Goal: Information Seeking & Learning: Learn about a topic

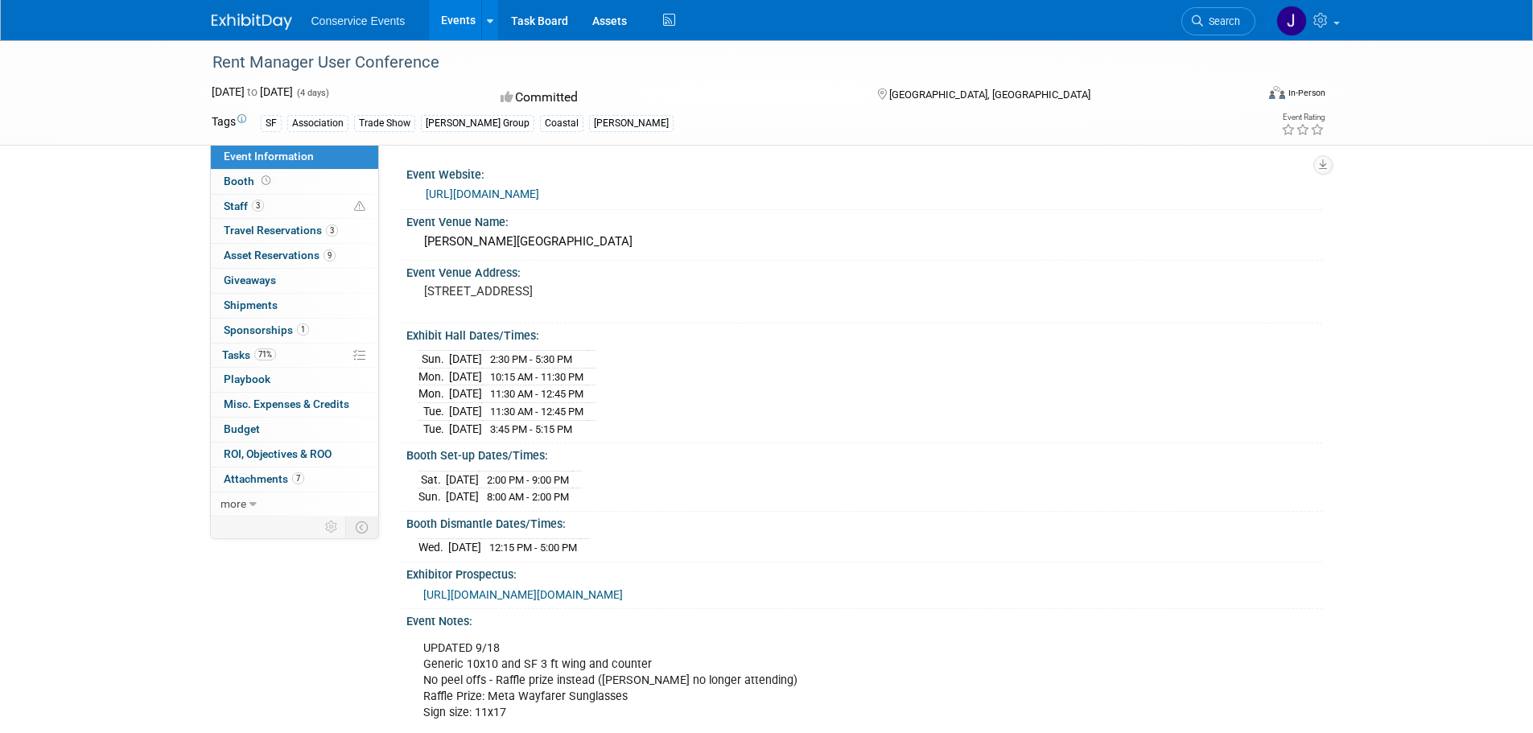
click at [456, 20] on link "Events" at bounding box center [458, 20] width 59 height 40
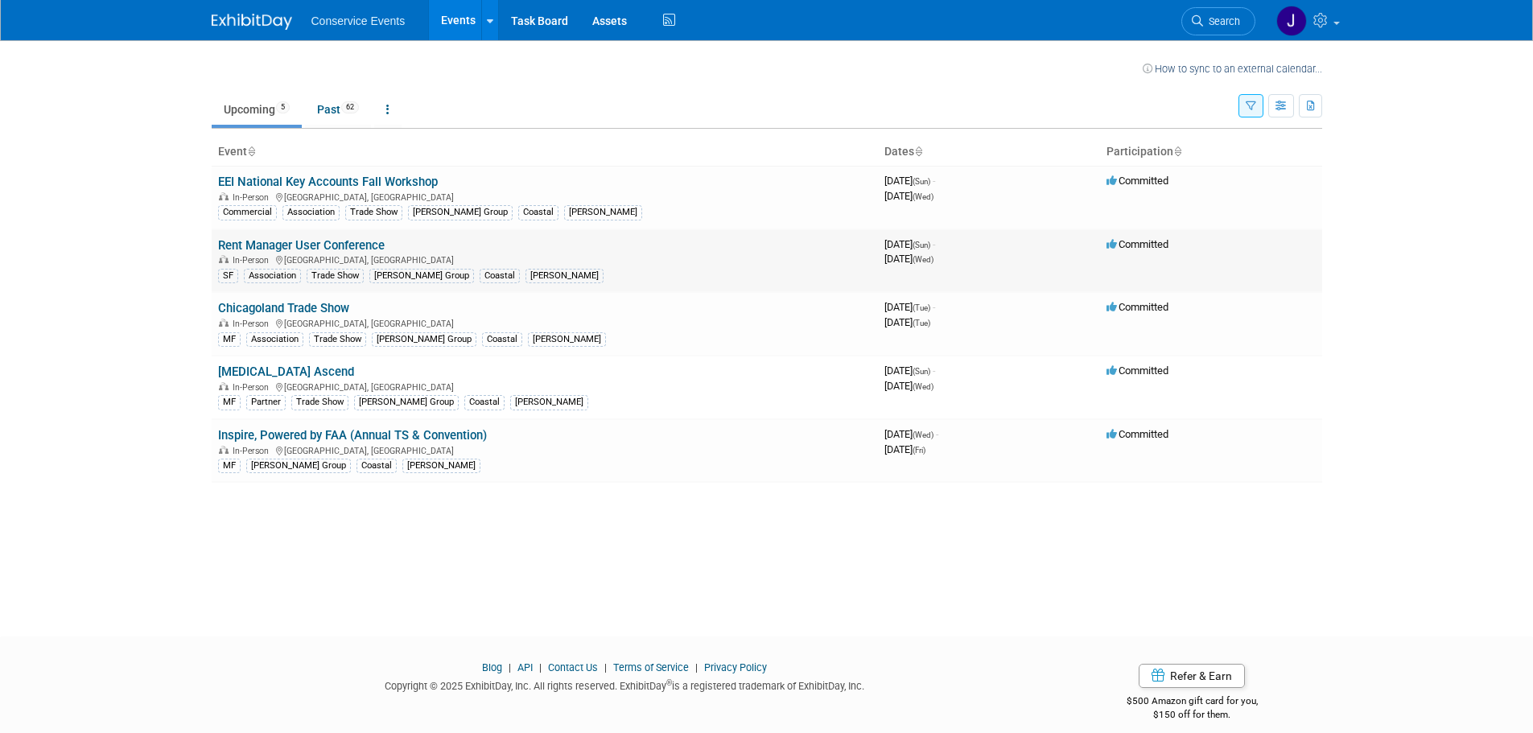
drag, startPoint x: 362, startPoint y: 237, endPoint x: 338, endPoint y: 245, distance: 25.2
click at [362, 237] on td "Rent Manager User Conference In-Person Chula Vista, CA SF Association Trade Sho…" at bounding box center [545, 261] width 666 height 64
click at [356, 241] on link "Rent Manager User Conference" at bounding box center [301, 245] width 167 height 14
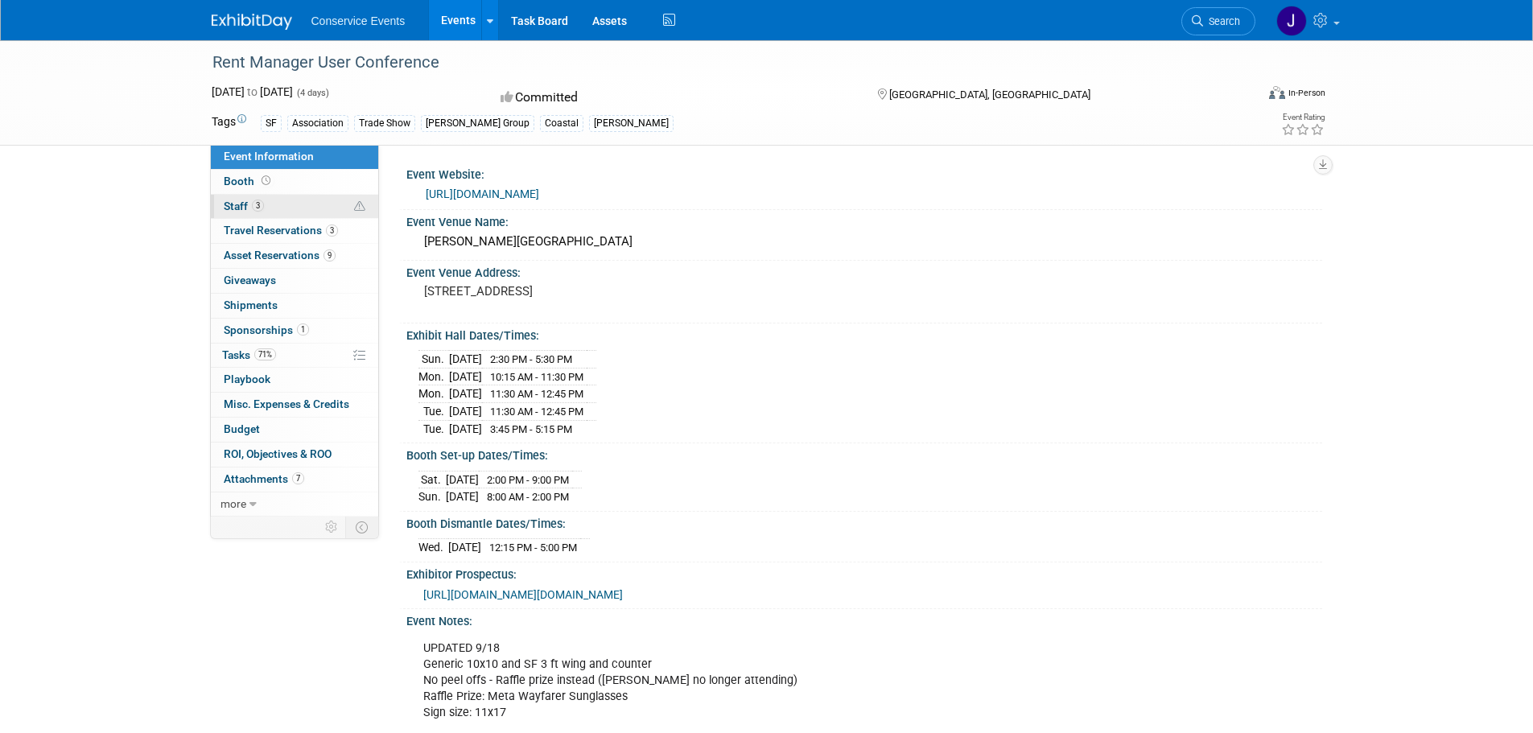
click at [237, 206] on span "Staff 3" at bounding box center [244, 206] width 40 height 13
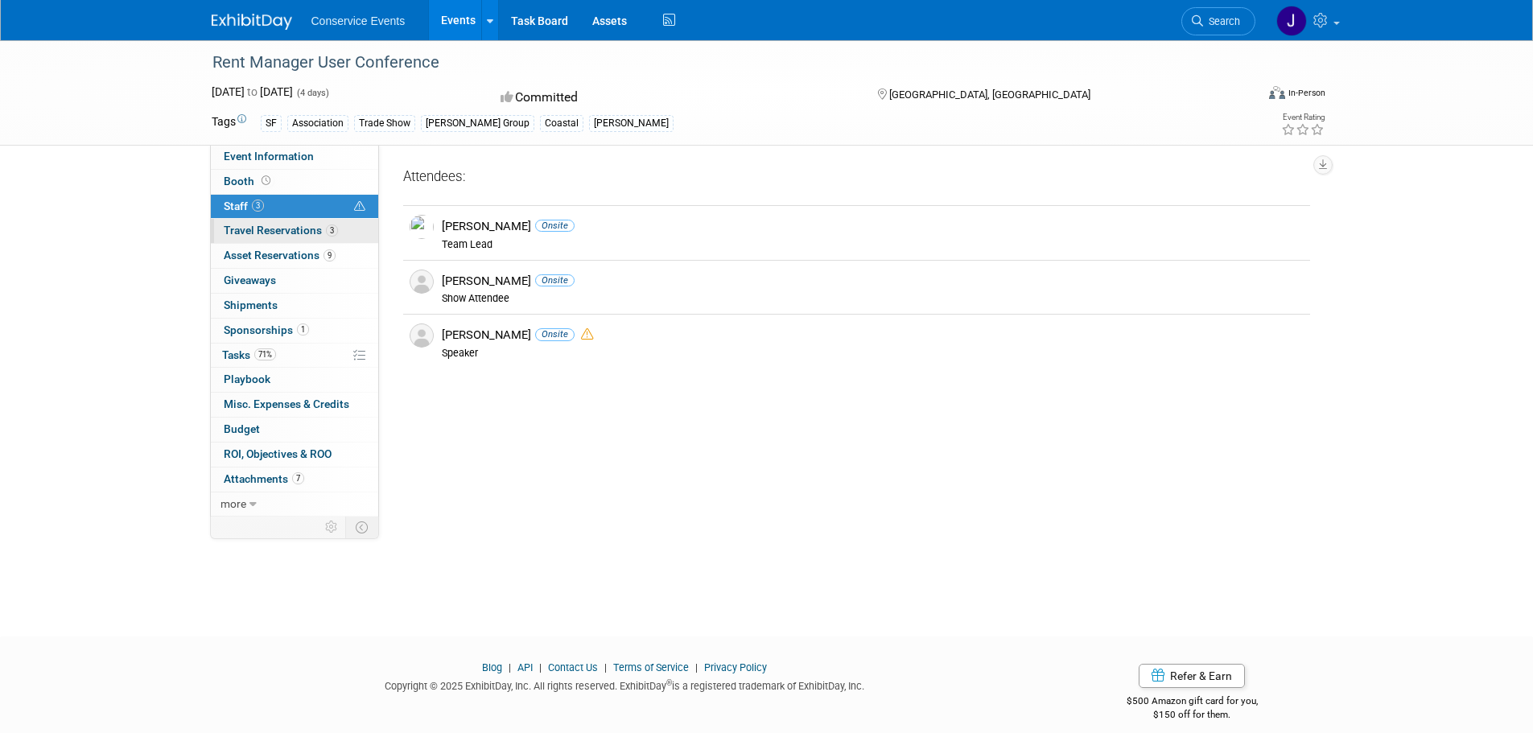
click at [250, 229] on span "Travel Reservations 3" at bounding box center [281, 230] width 114 height 13
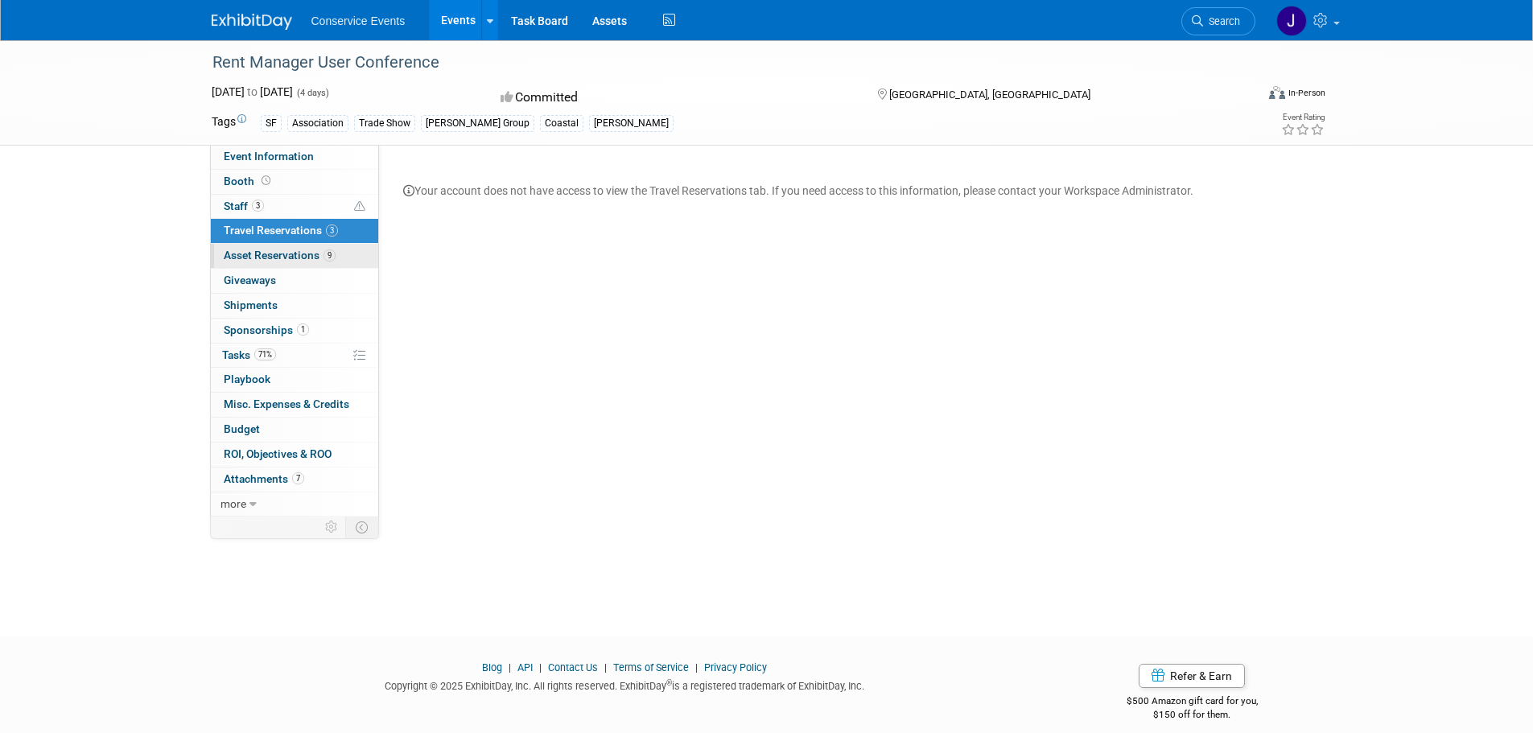
click at [269, 255] on span "Asset Reservations 9" at bounding box center [280, 255] width 112 height 13
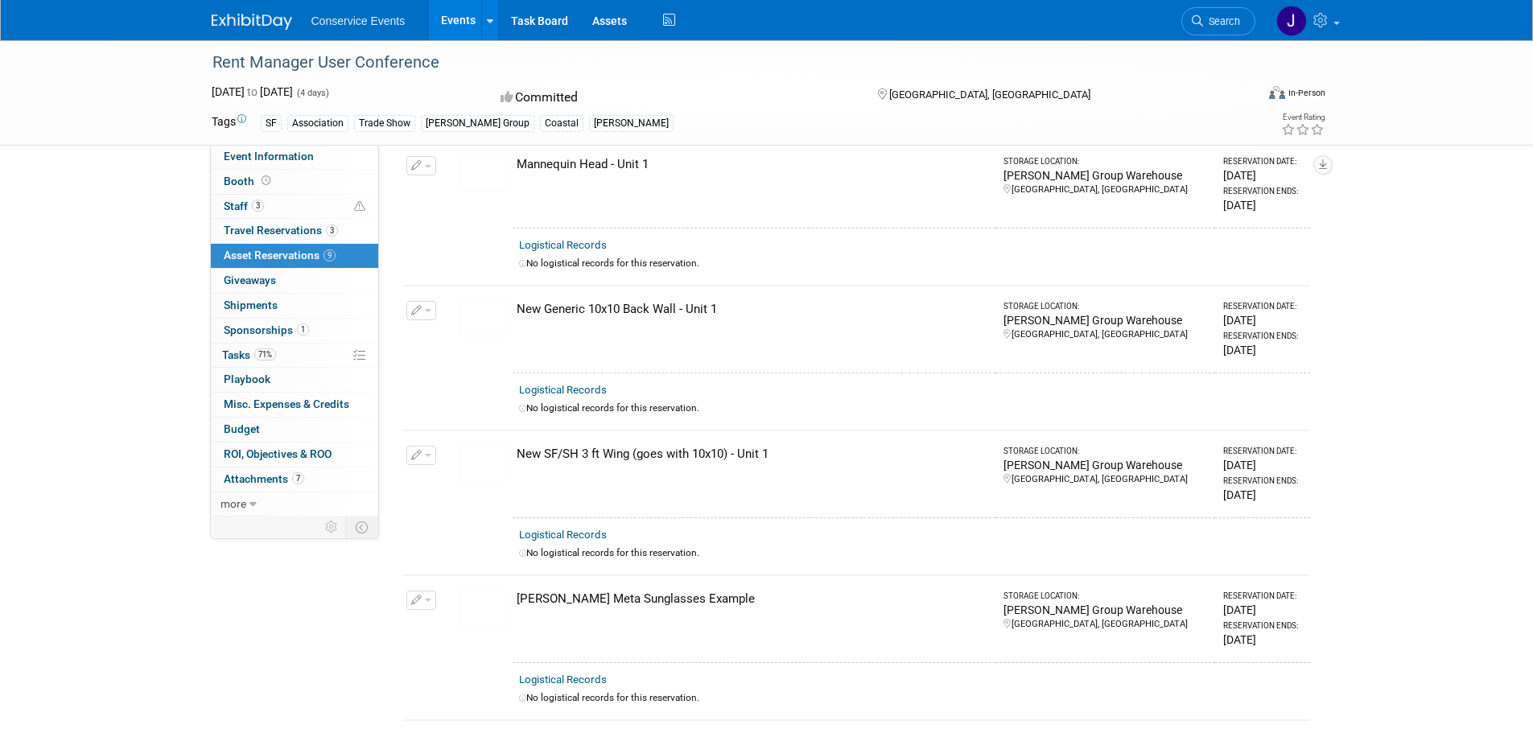
scroll to position [724, 0]
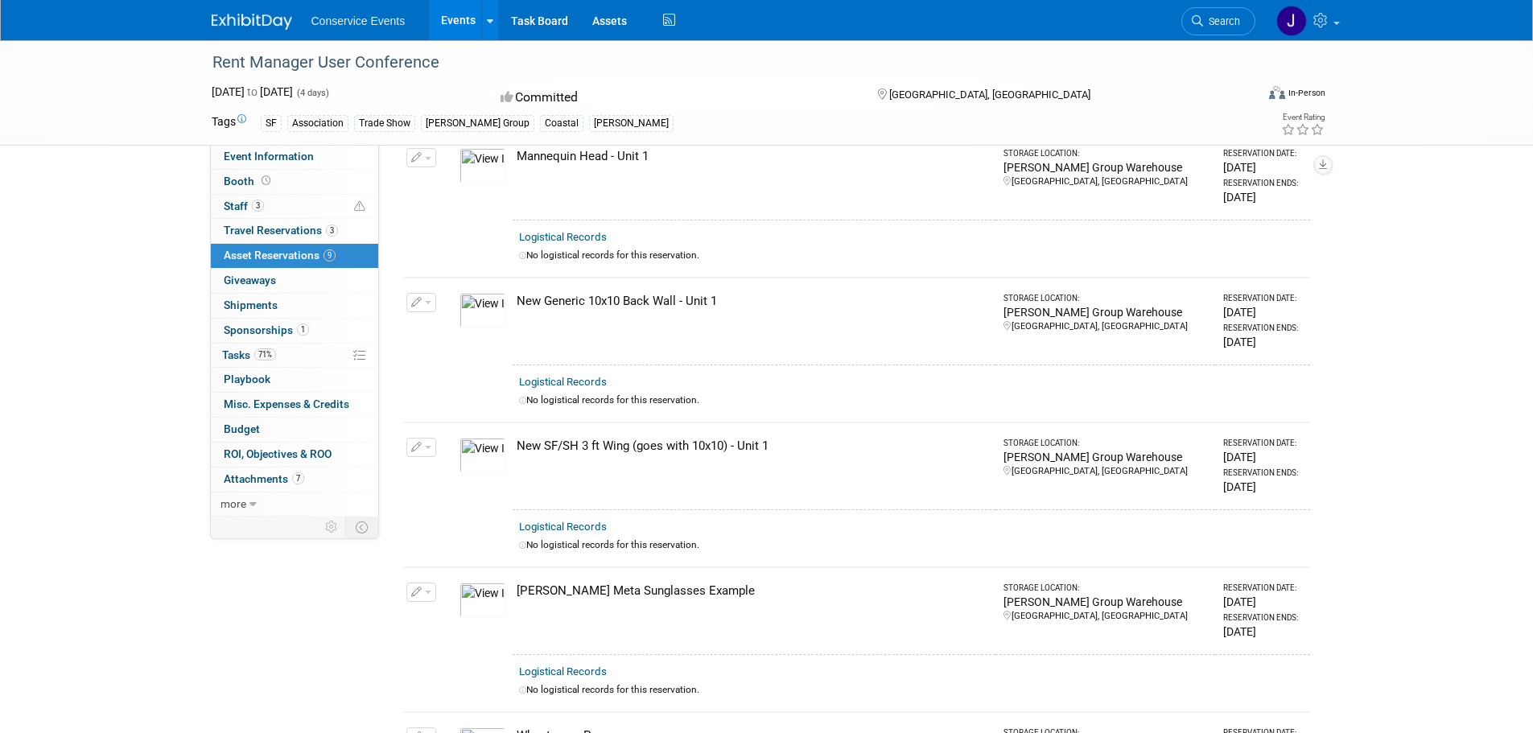
click at [467, 15] on link "Events" at bounding box center [458, 20] width 59 height 40
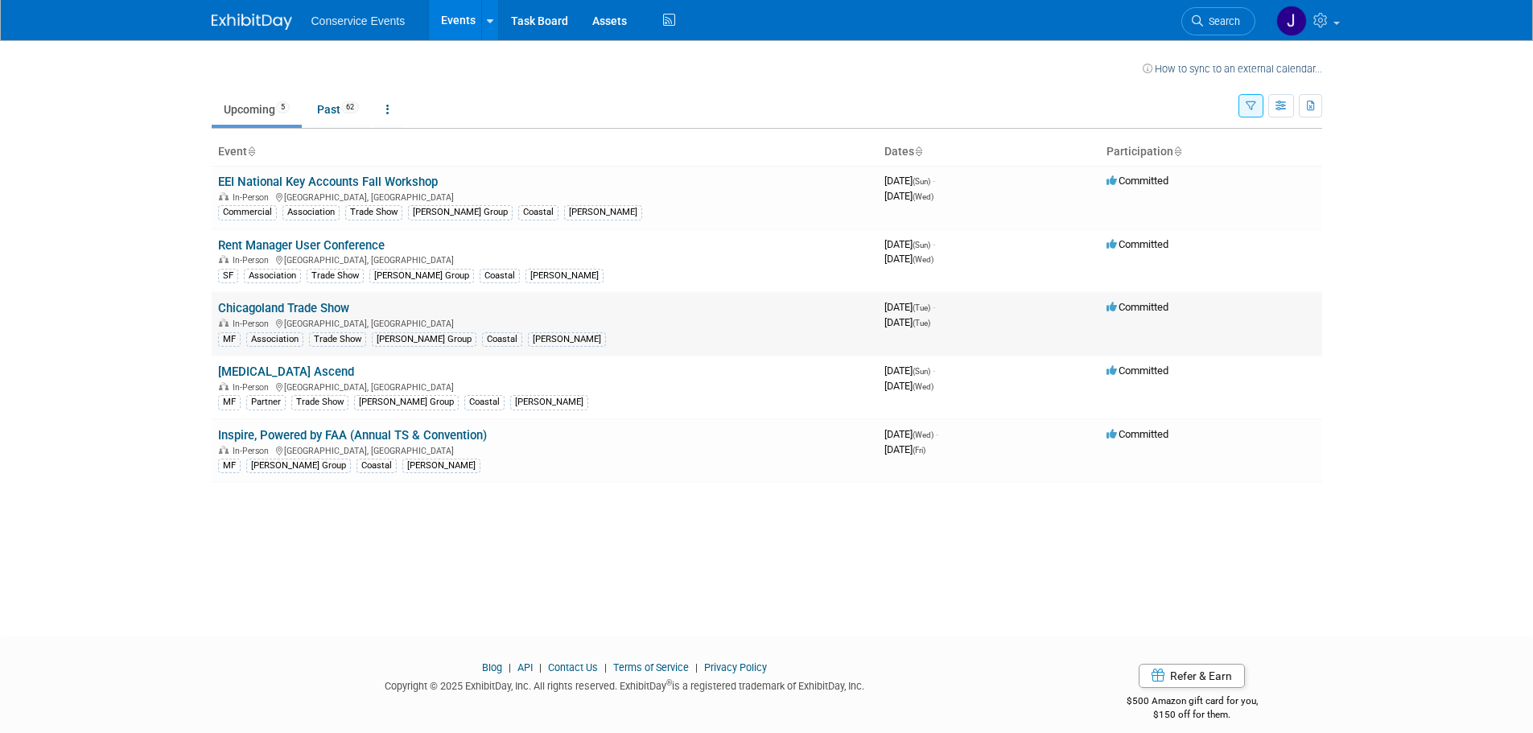
click at [293, 303] on link "Chicagoland Trade Show" at bounding box center [283, 308] width 131 height 14
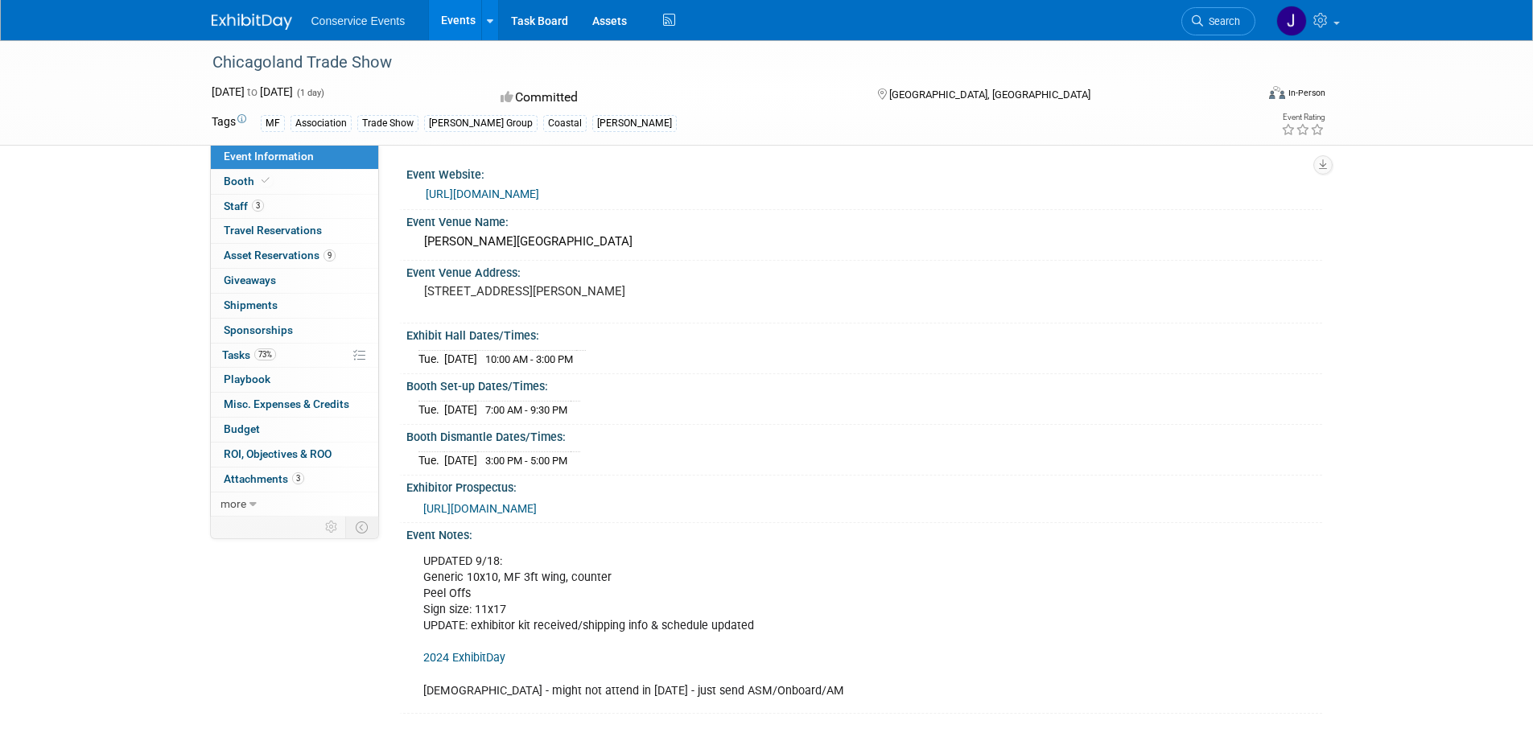
scroll to position [80, 0]
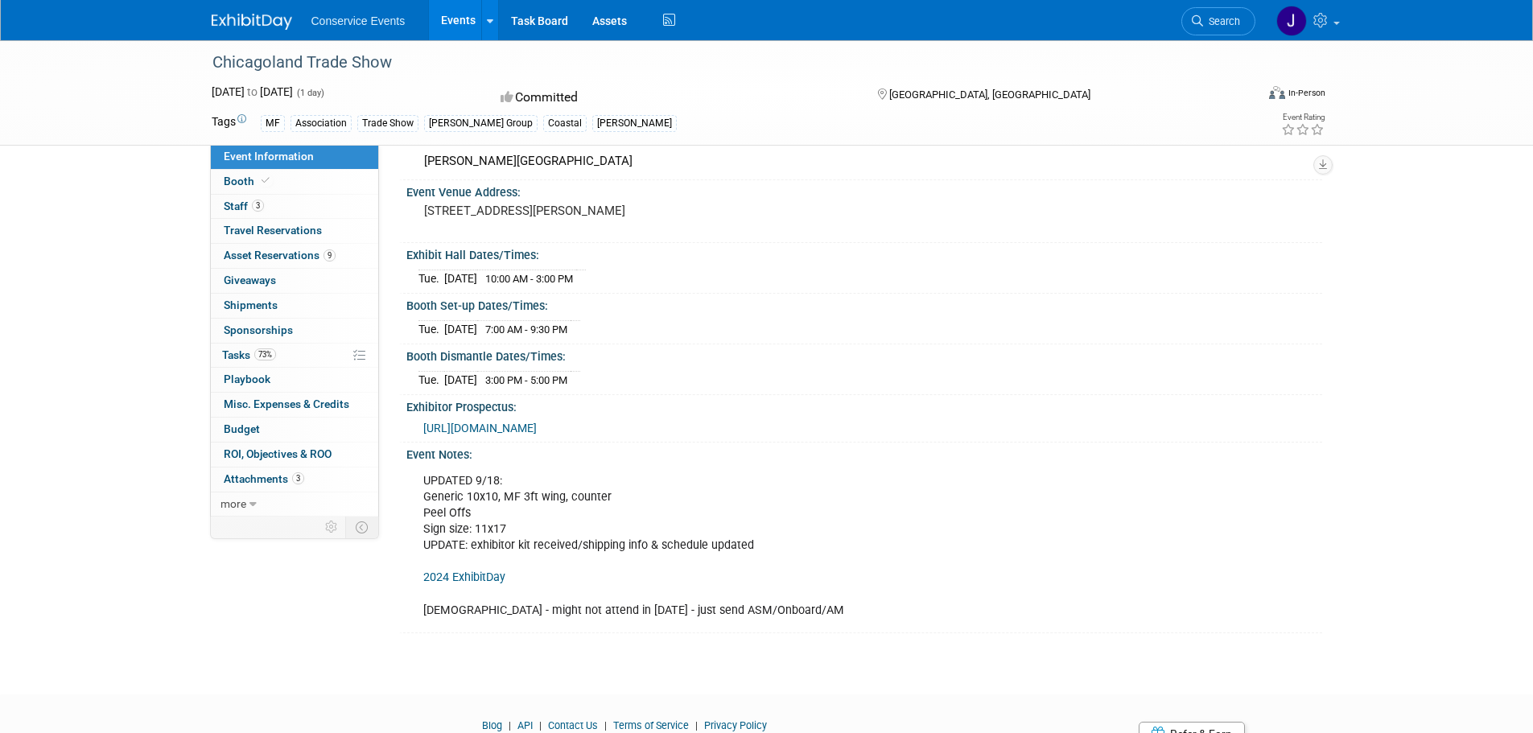
click at [537, 435] on span "[URL][DOMAIN_NAME]" at bounding box center [479, 428] width 113 height 13
click at [466, 19] on link "Events" at bounding box center [458, 20] width 59 height 40
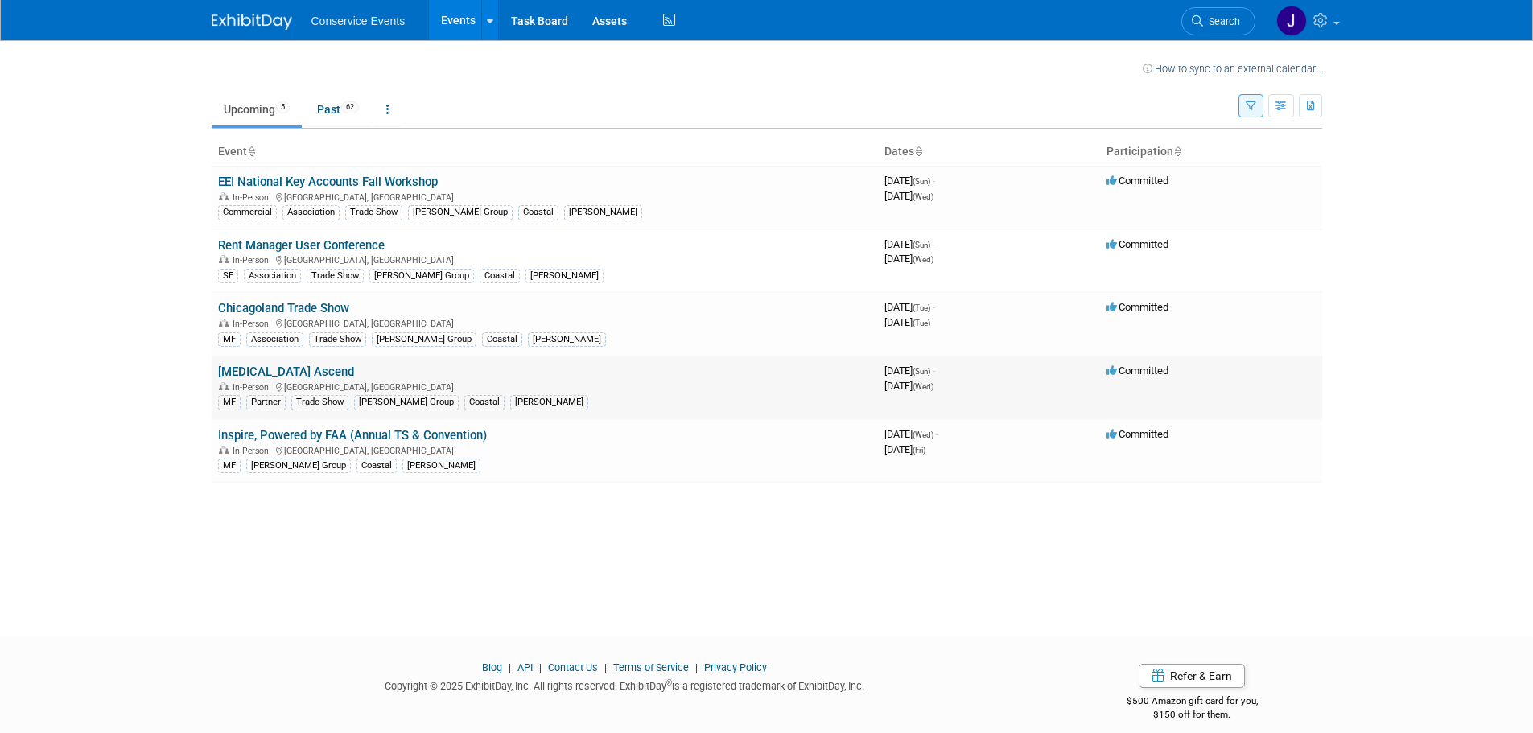
click at [248, 373] on link "[MEDICAL_DATA] Ascend" at bounding box center [286, 372] width 136 height 14
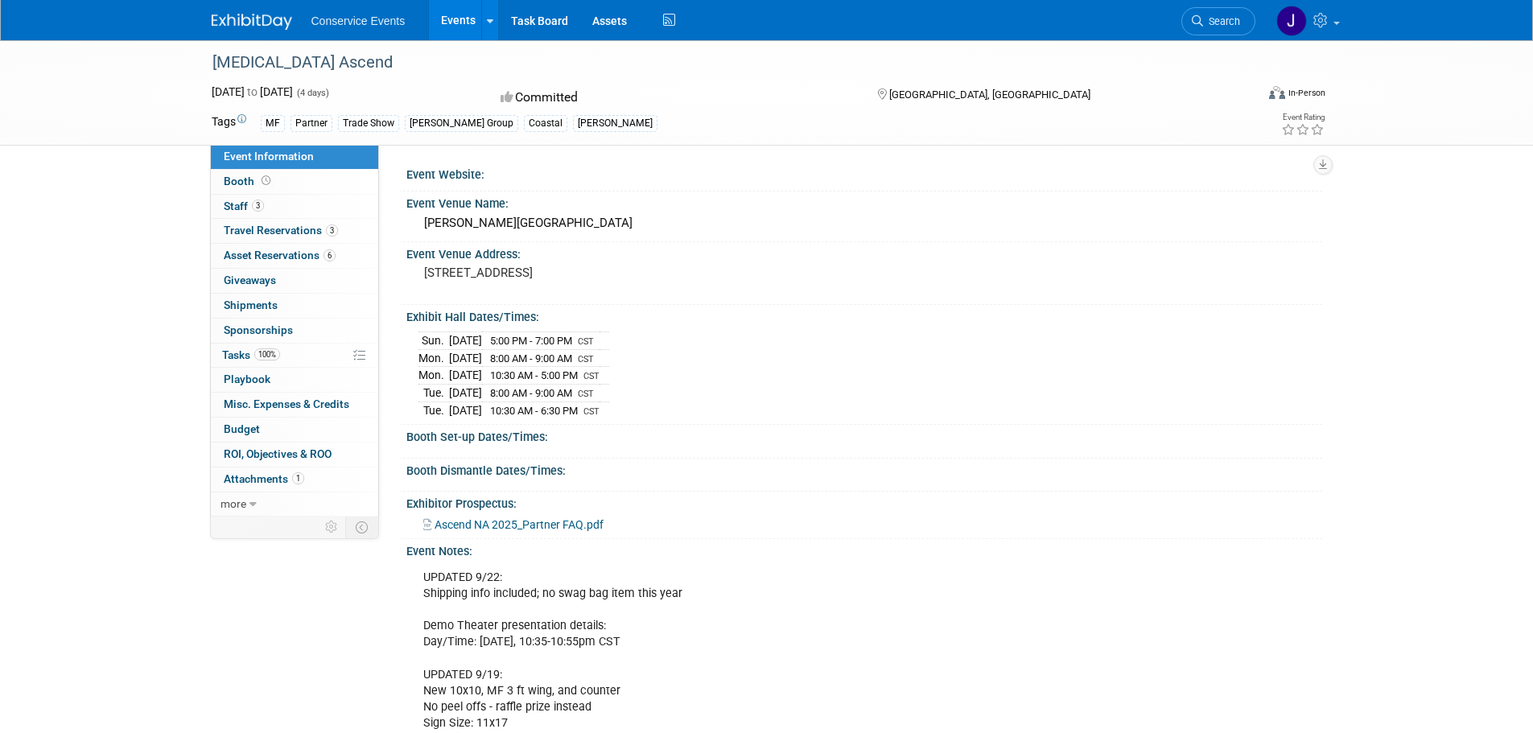
click at [839, 453] on div "Booth Set-up Dates/Times: Save Changes Cancel" at bounding box center [860, 441] width 923 height 33
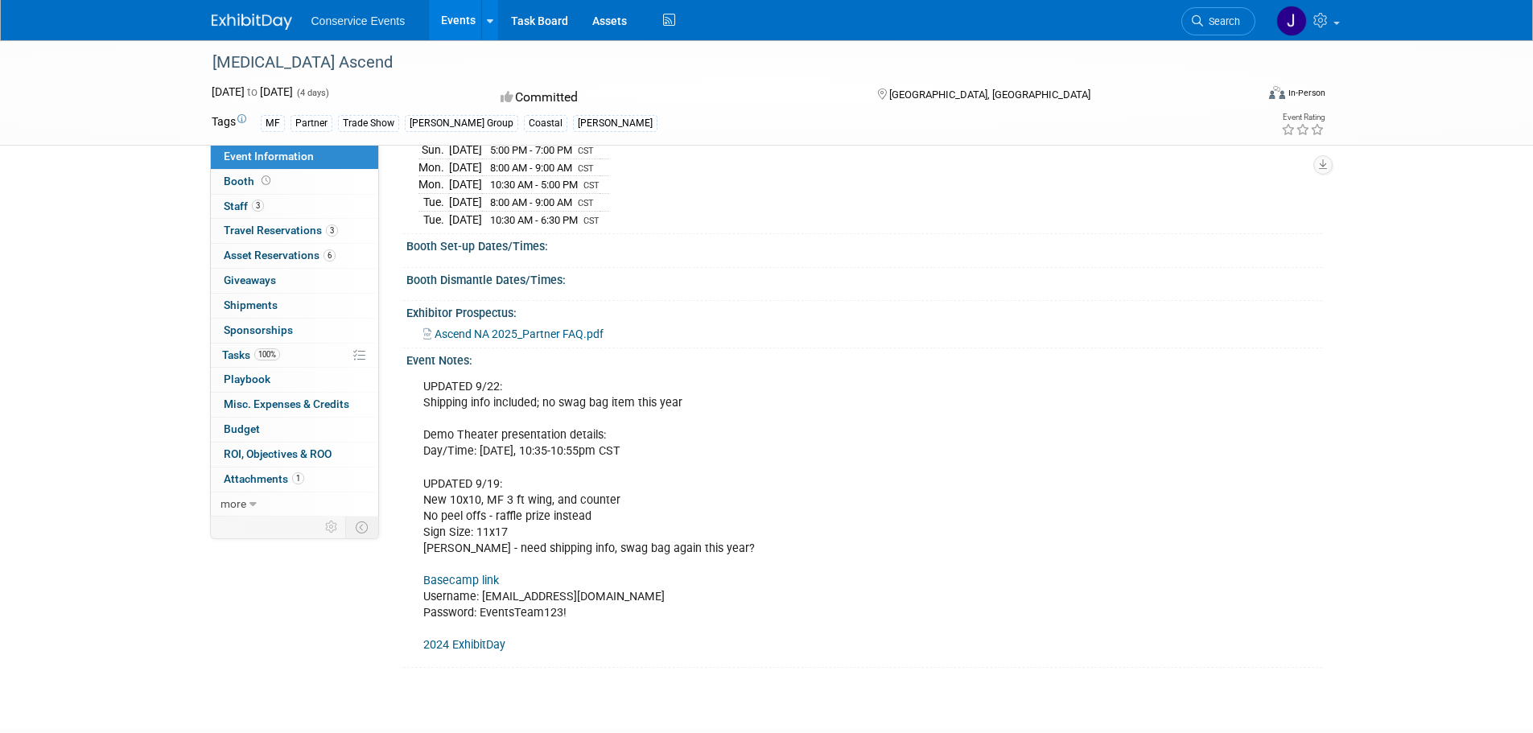
scroll to position [241, 0]
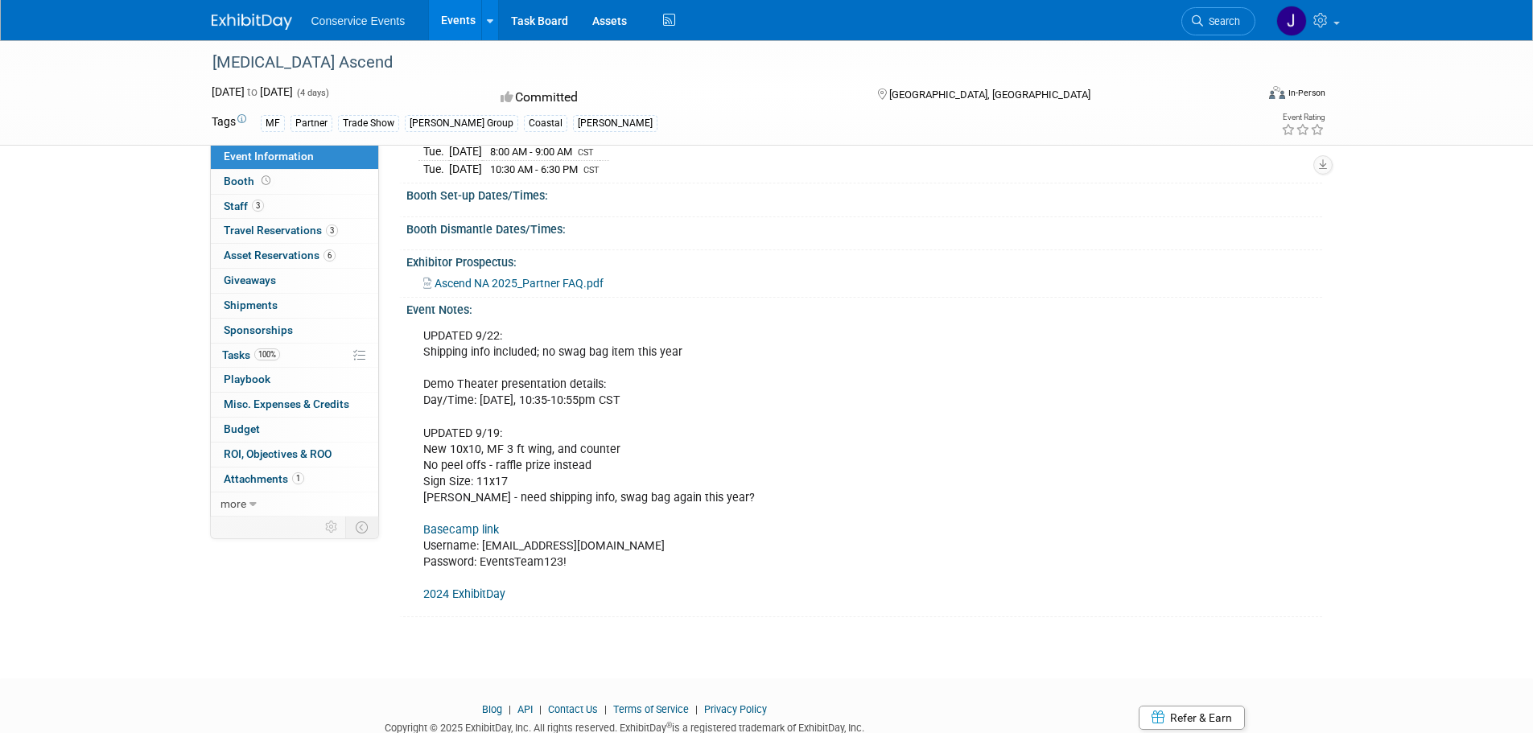
click at [459, 449] on div "UPDATED 9/22: Shipping info included; no swag bag item this year Demo Theater p…" at bounding box center [778, 465] width 732 height 291
drag, startPoint x: 459, startPoint y: 449, endPoint x: 635, endPoint y: 451, distance: 176.3
click at [635, 451] on div "UPDATED 9/22: Shipping info included; no swag bag item this year Demo Theater p…" at bounding box center [778, 465] width 732 height 291
copy div "10x10, MF 3 ft wing, and counter"
click at [728, 562] on div "UPDATED 9/22: Shipping info included; no swag bag item this year Demo Theater p…" at bounding box center [778, 465] width 732 height 291
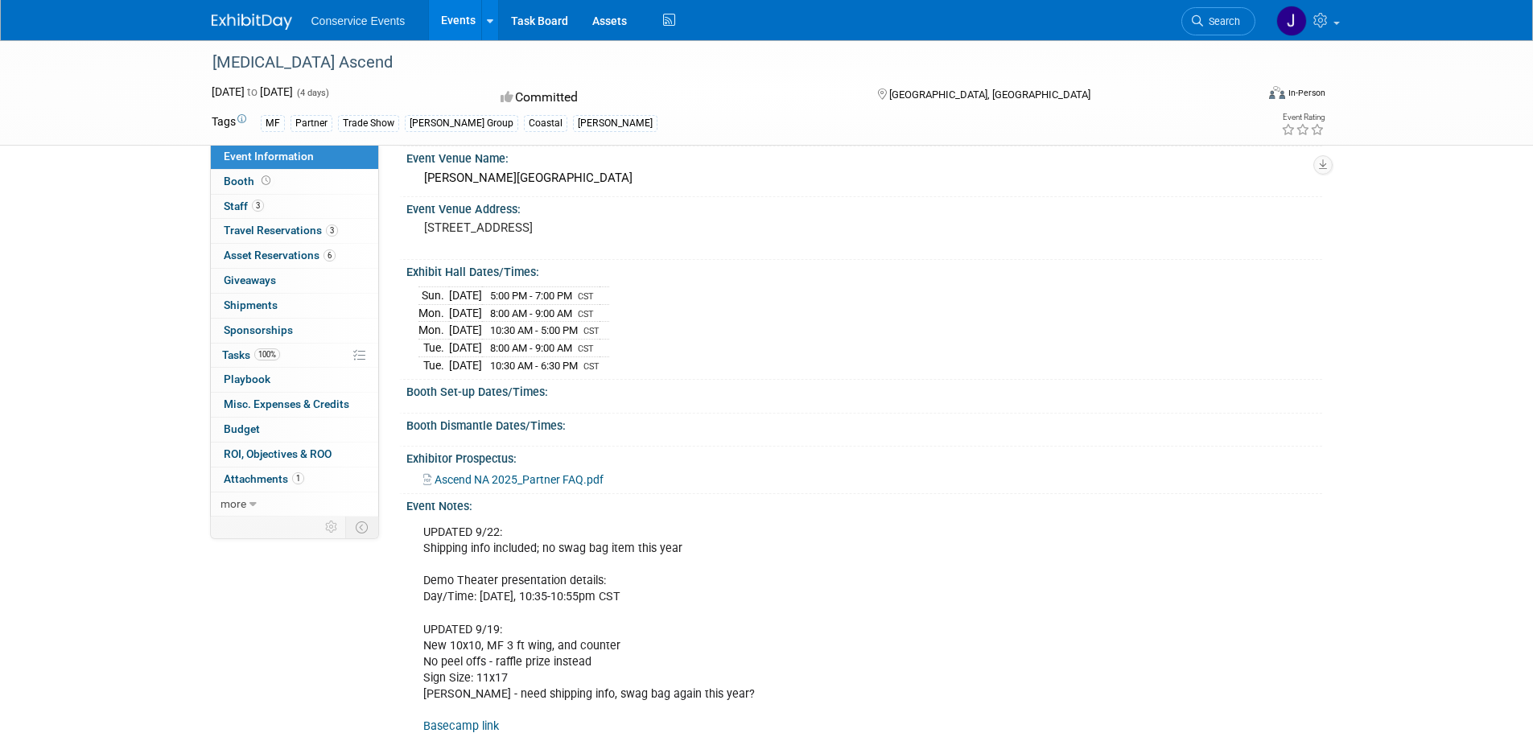
scroll to position [0, 0]
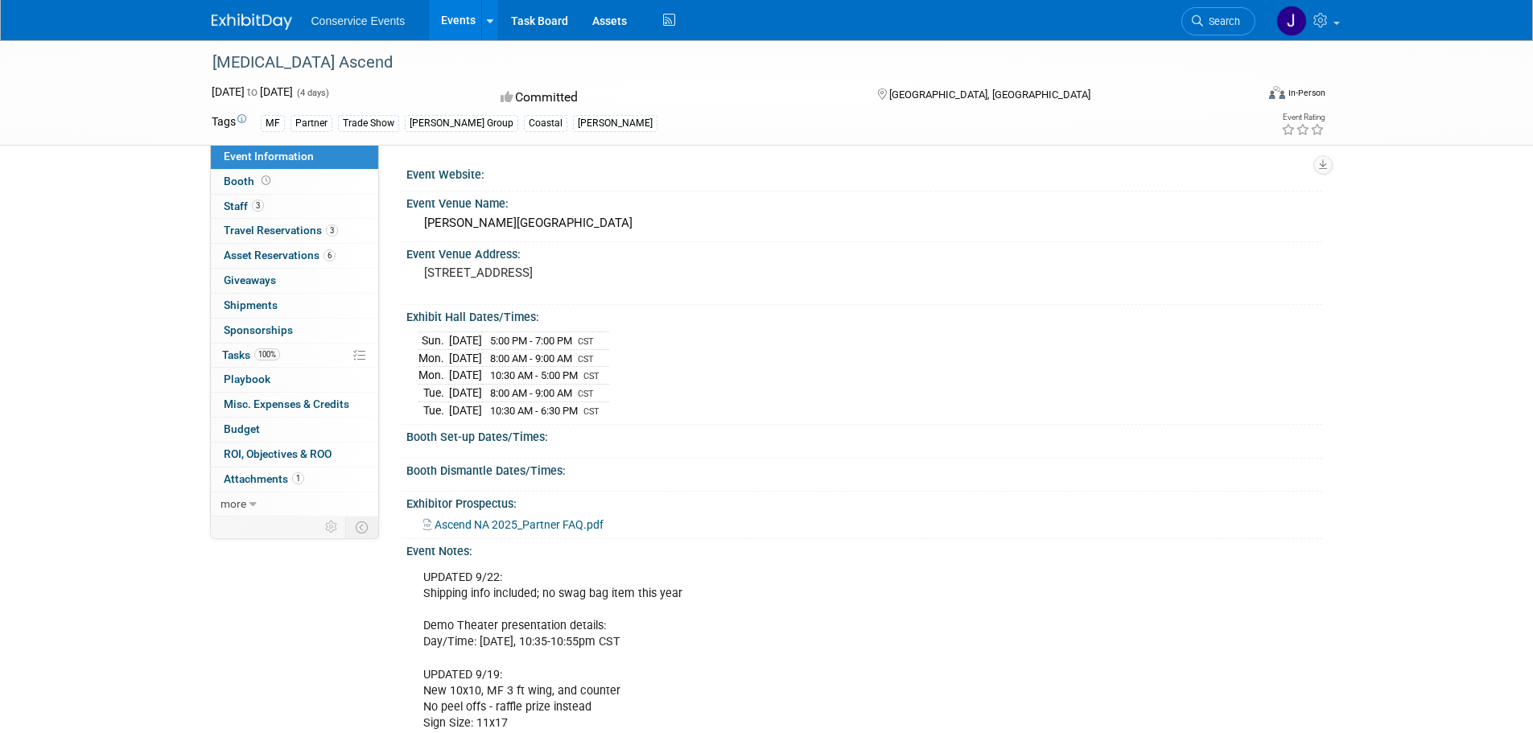
click at [463, 23] on link "Events" at bounding box center [458, 20] width 59 height 40
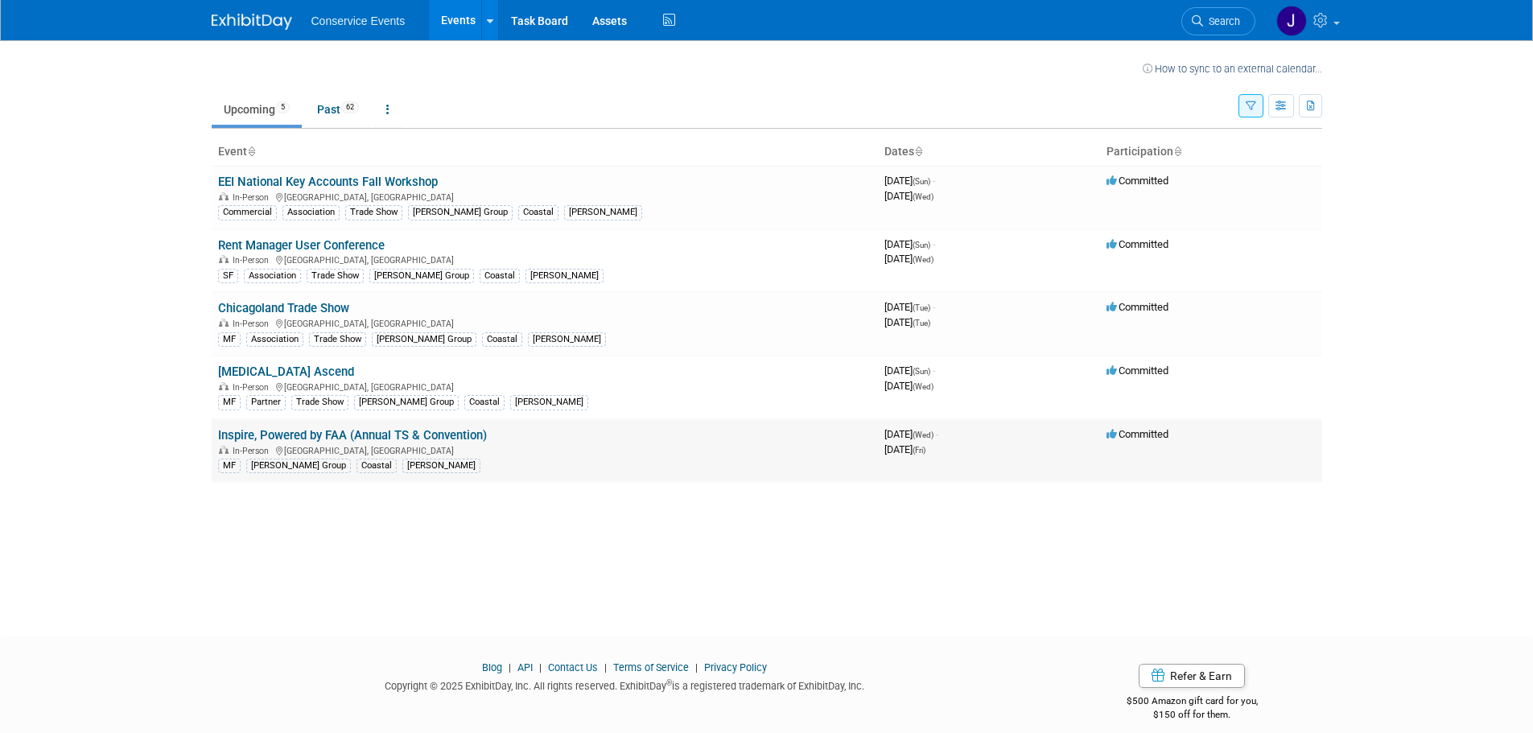
click at [270, 439] on link "Inspire, Powered by FAA (Annual TS & Convention)" at bounding box center [352, 435] width 269 height 14
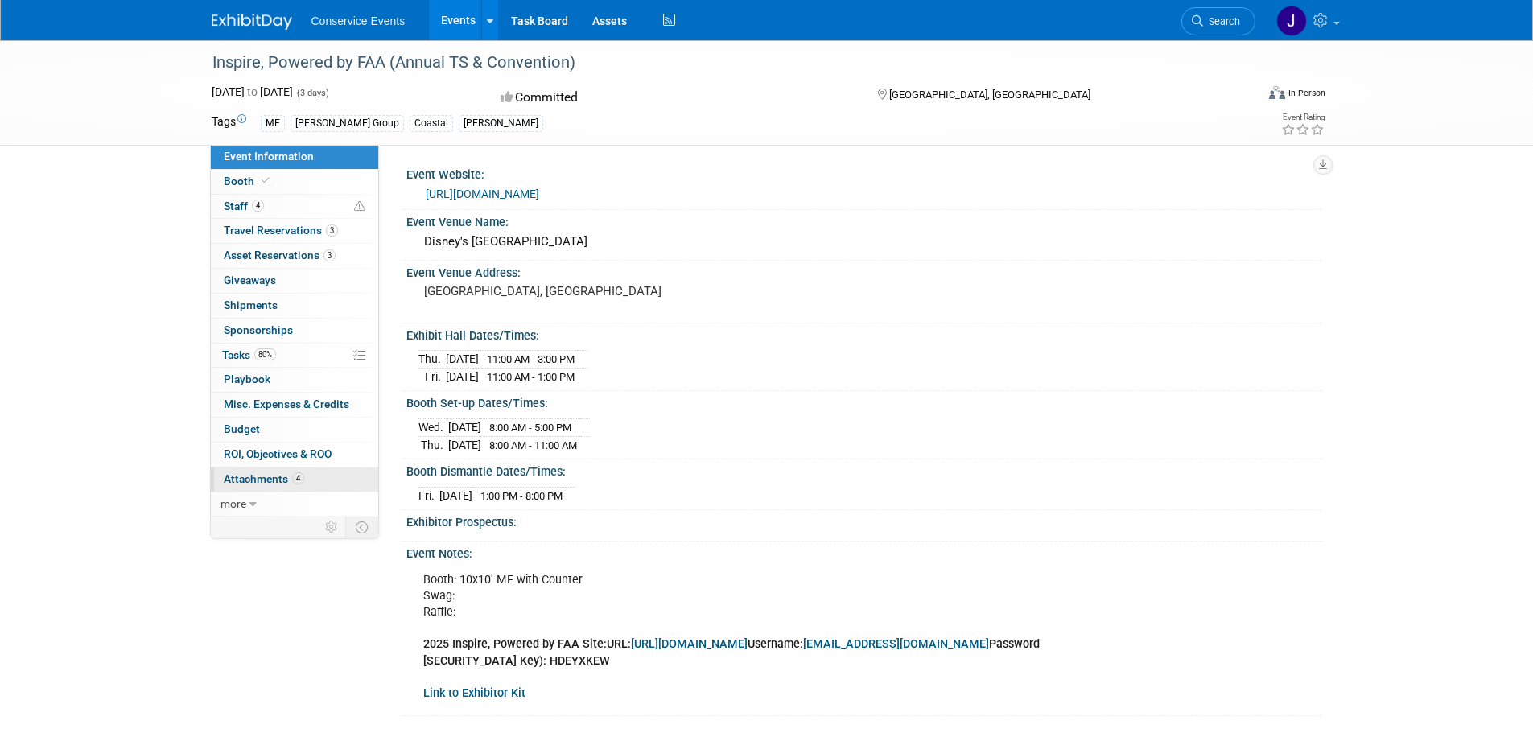
click at [267, 479] on span "Attachments 4" at bounding box center [264, 478] width 80 height 13
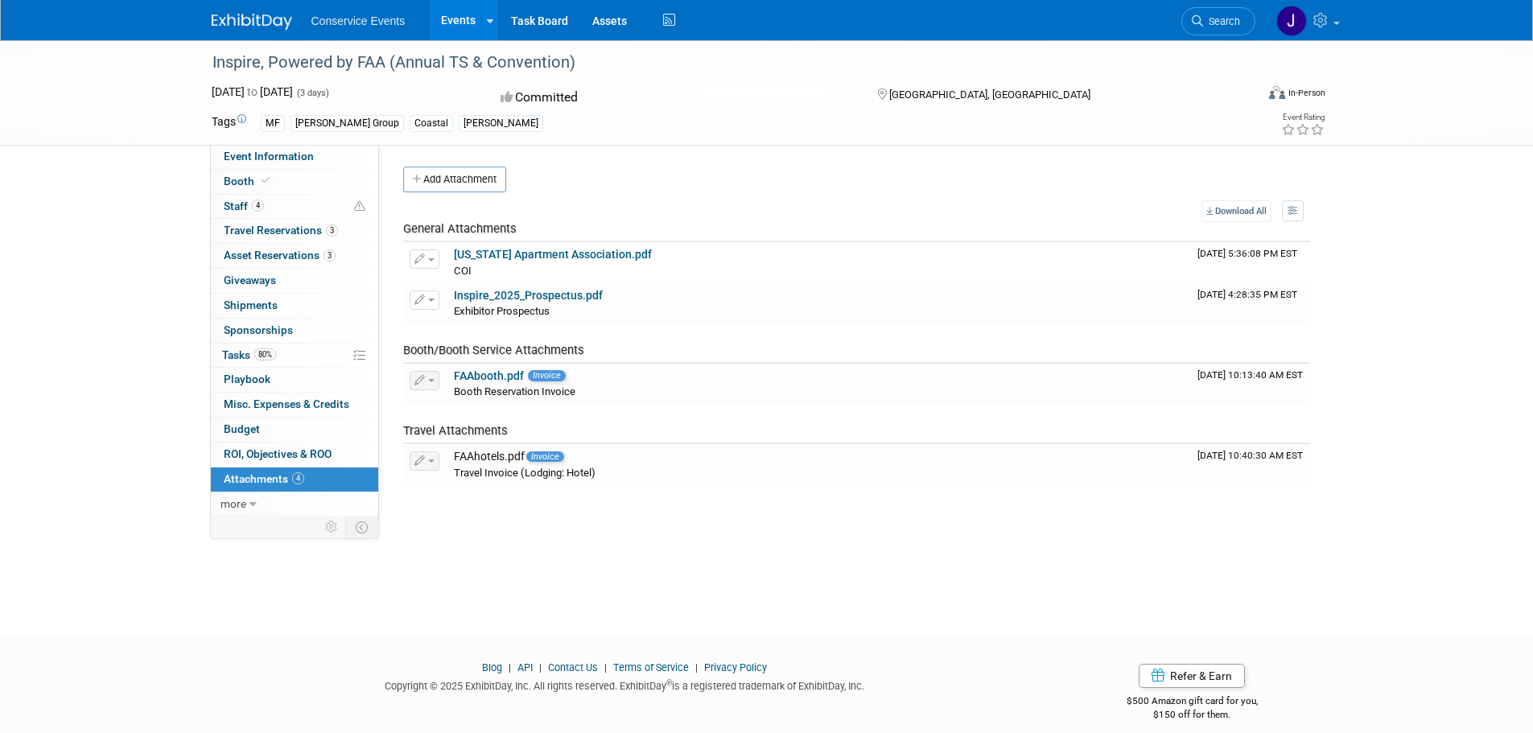
click at [448, 16] on link "Events" at bounding box center [458, 20] width 59 height 40
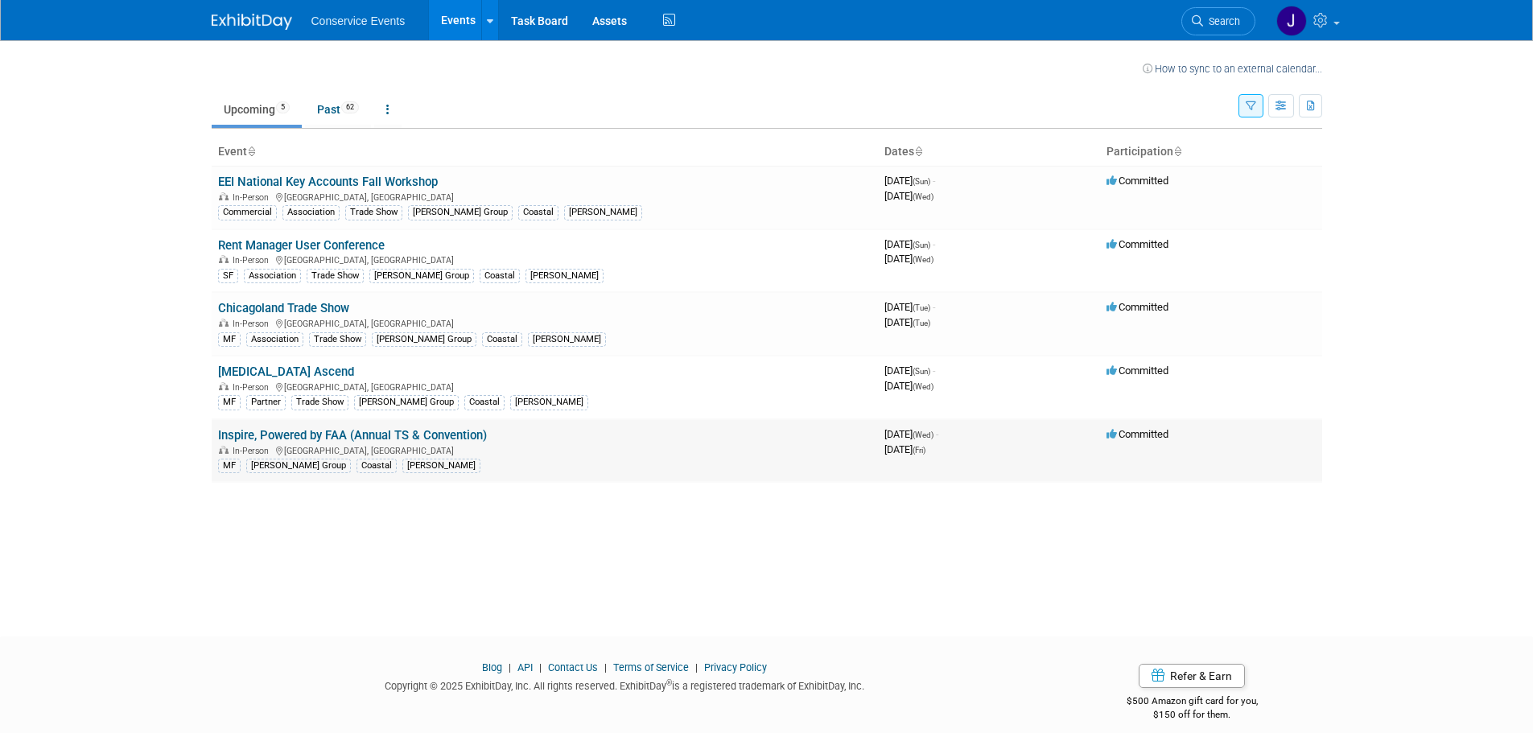
click at [312, 434] on link "Inspire, Powered by FAA (Annual TS & Convention)" at bounding box center [352, 435] width 269 height 14
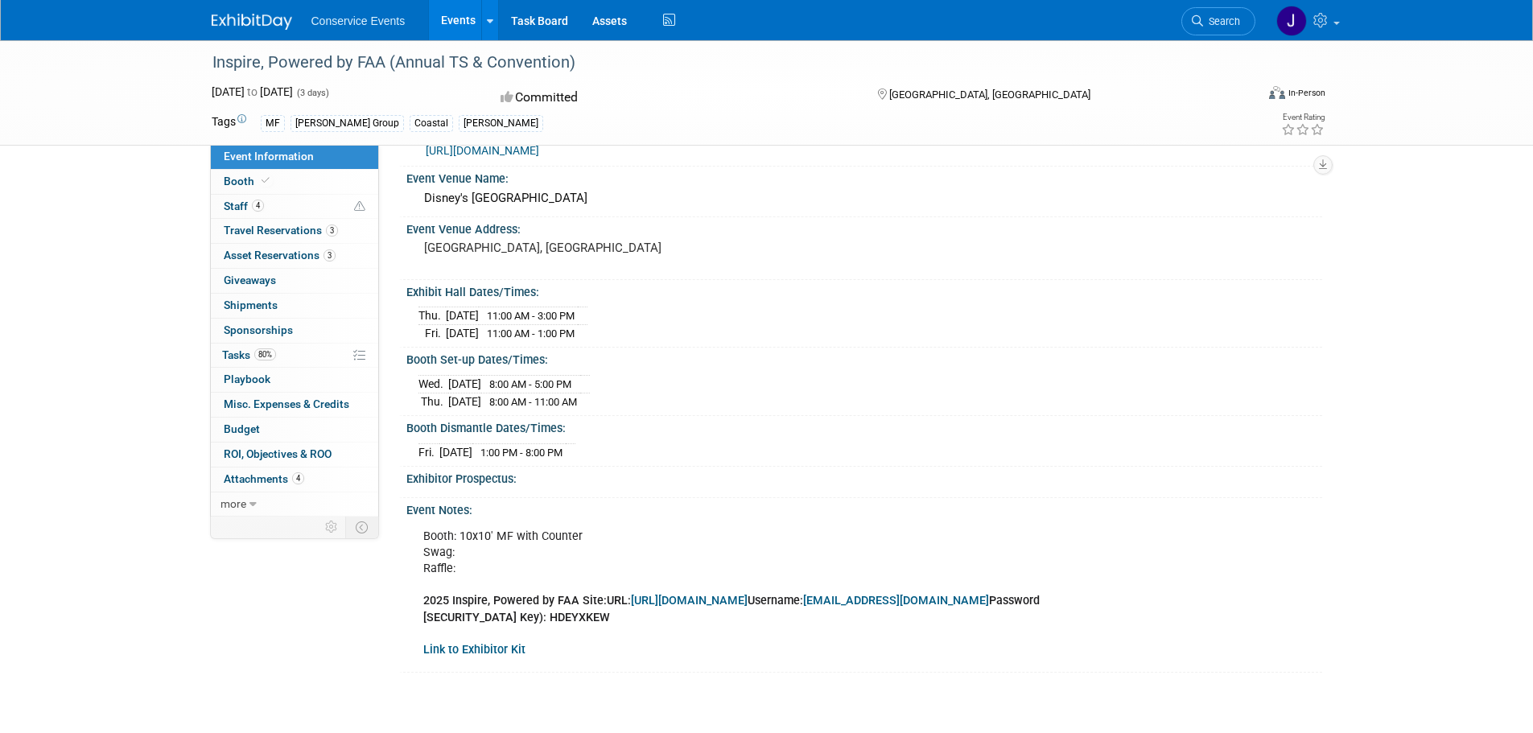
scroll to position [80, 0]
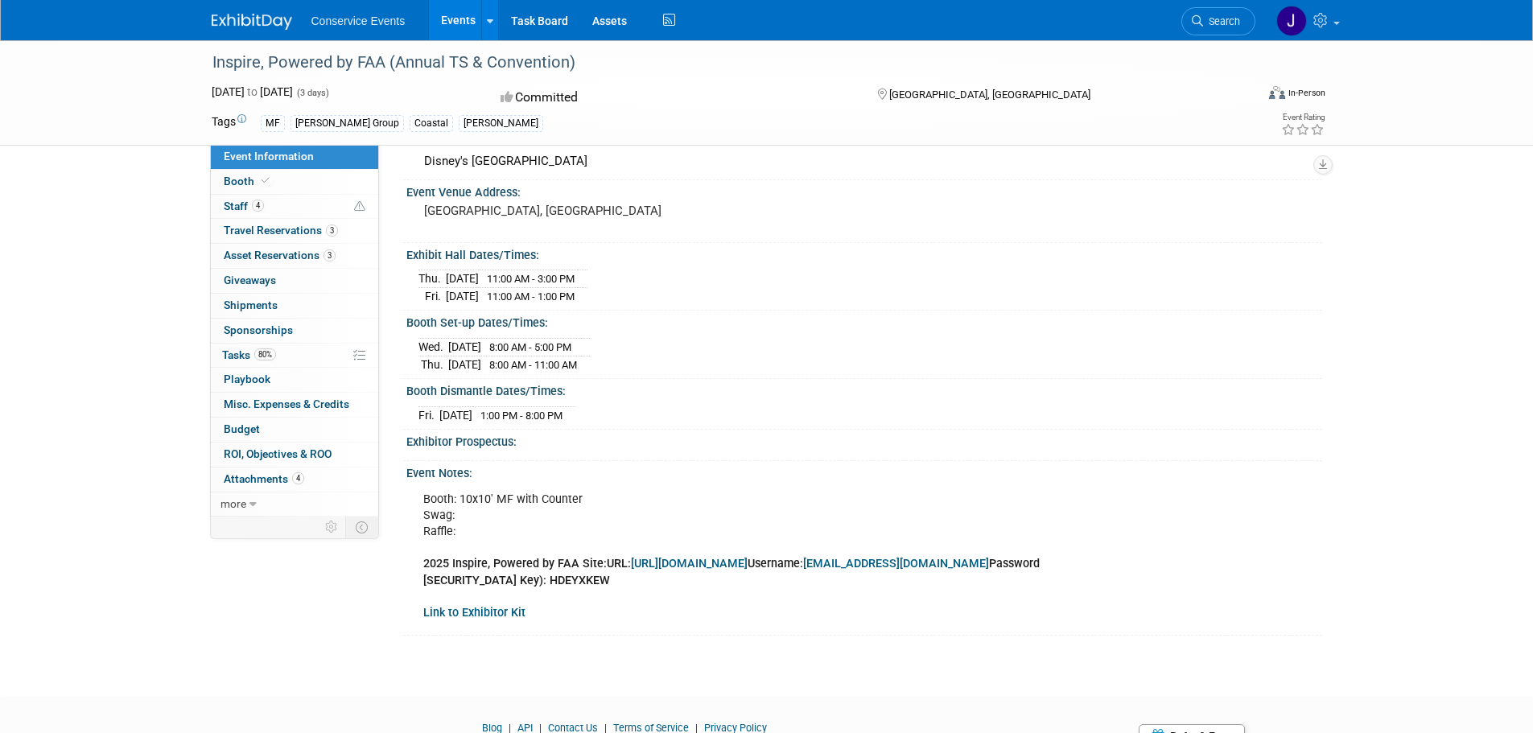
click at [748, 562] on link "[URL][DOMAIN_NAME]" at bounding box center [689, 564] width 117 height 14
click at [501, 610] on b "Link to Exhibitor Kit" at bounding box center [474, 613] width 102 height 14
click at [984, 398] on div "[DATE] 1:00 PM - 8:00 PM Save Changes Cancel" at bounding box center [864, 411] width 916 height 27
